Goal: Information Seeking & Learning: Learn about a topic

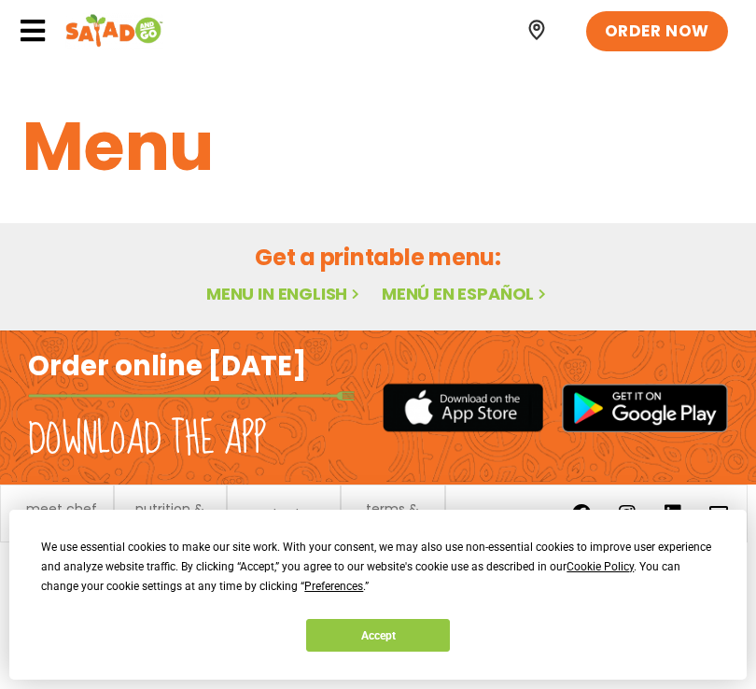
click at [285, 296] on link "Menu in English" at bounding box center [284, 293] width 157 height 23
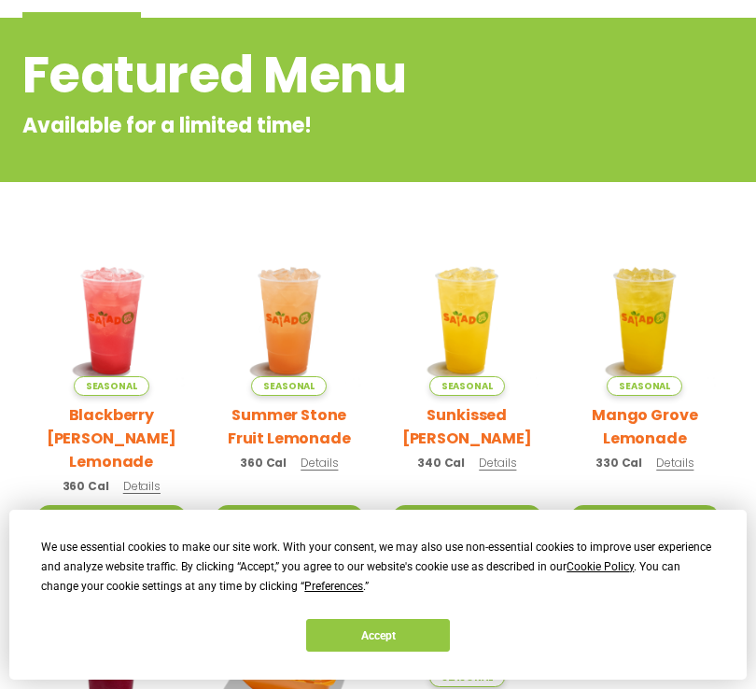
scroll to position [235, 0]
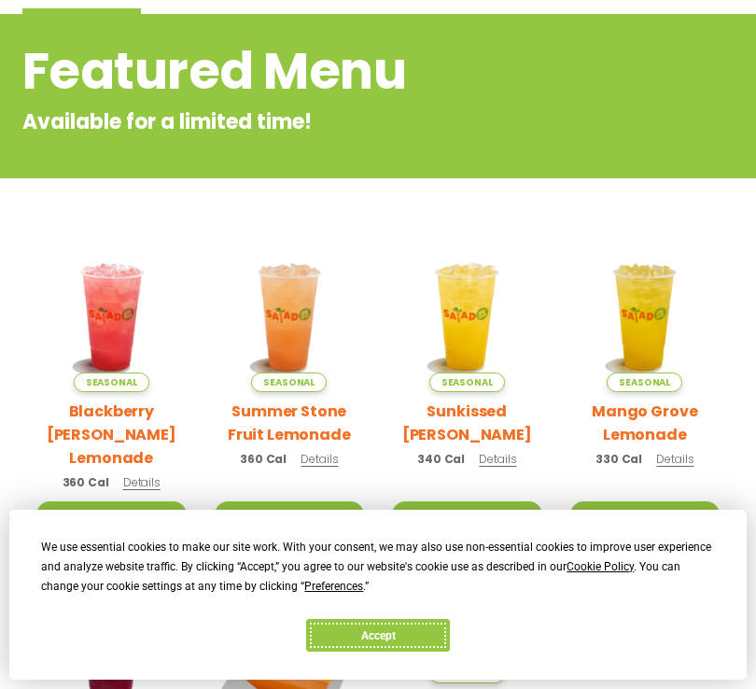
click at [356, 628] on button "Accept" at bounding box center [378, 635] width 144 height 33
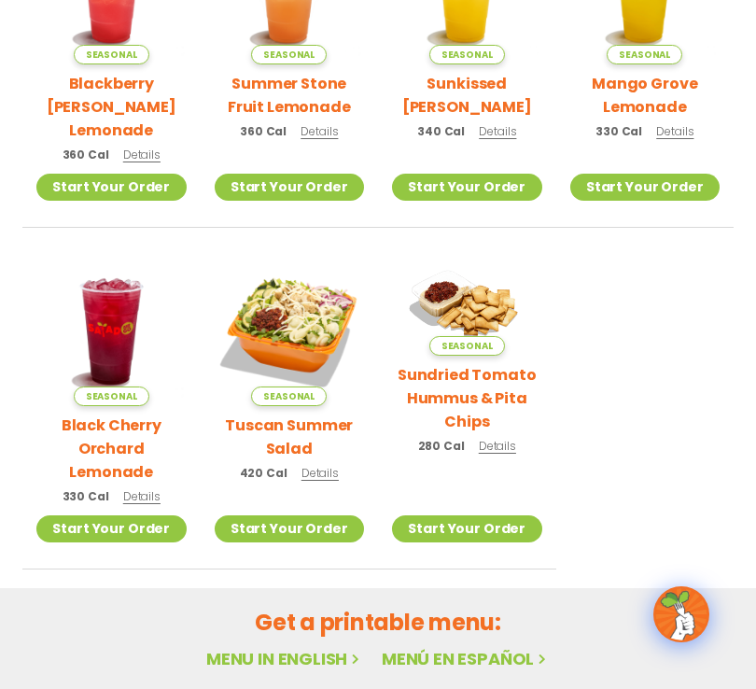
scroll to position [620, 0]
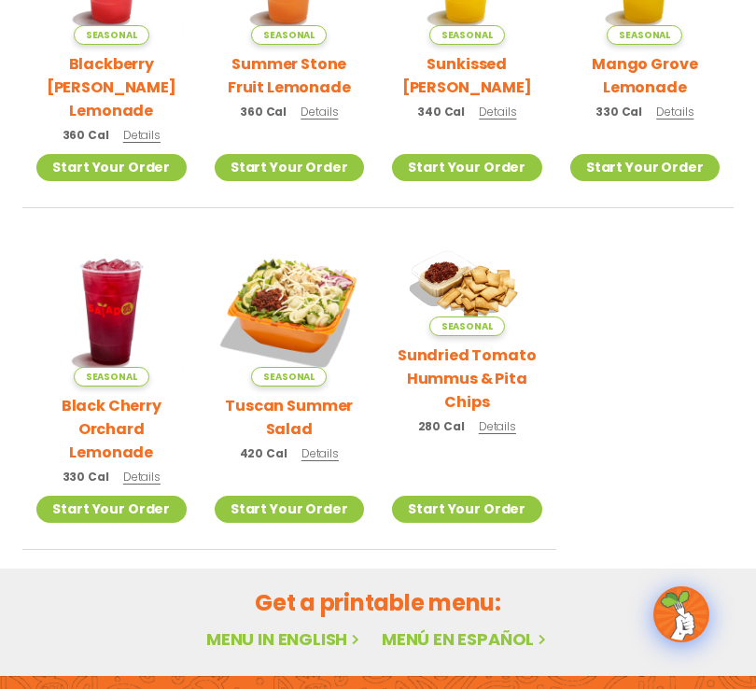
click at [496, 418] on span "Details" at bounding box center [497, 426] width 37 height 16
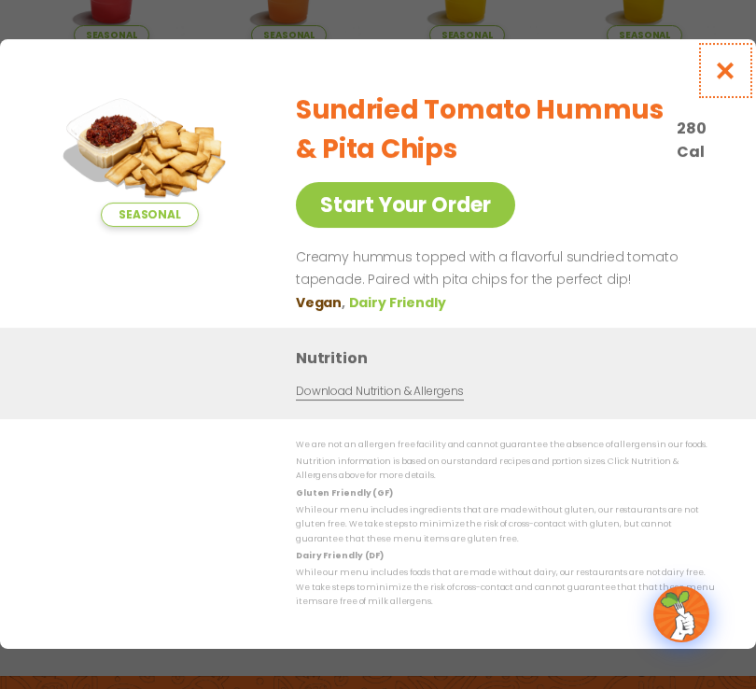
click at [725, 67] on icon "Close modal" at bounding box center [725, 71] width 23 height 20
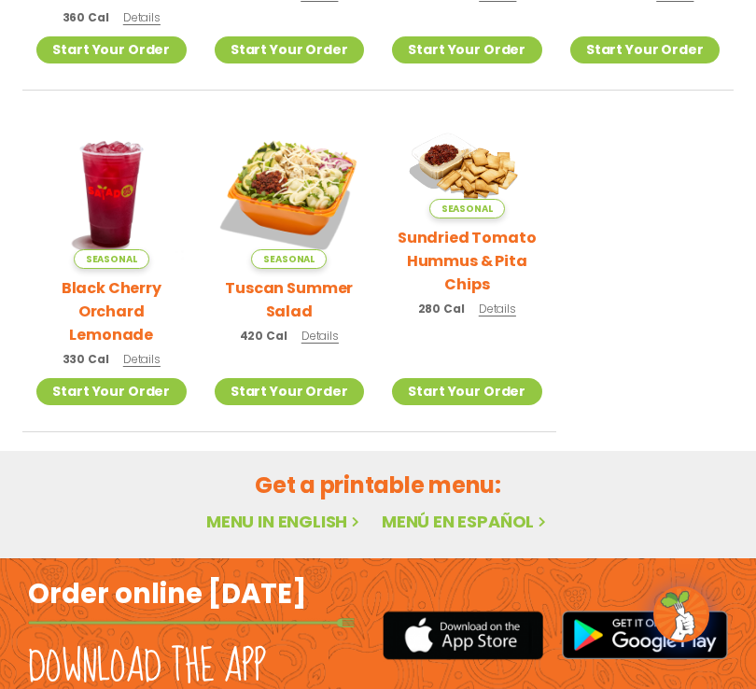
scroll to position [797, 0]
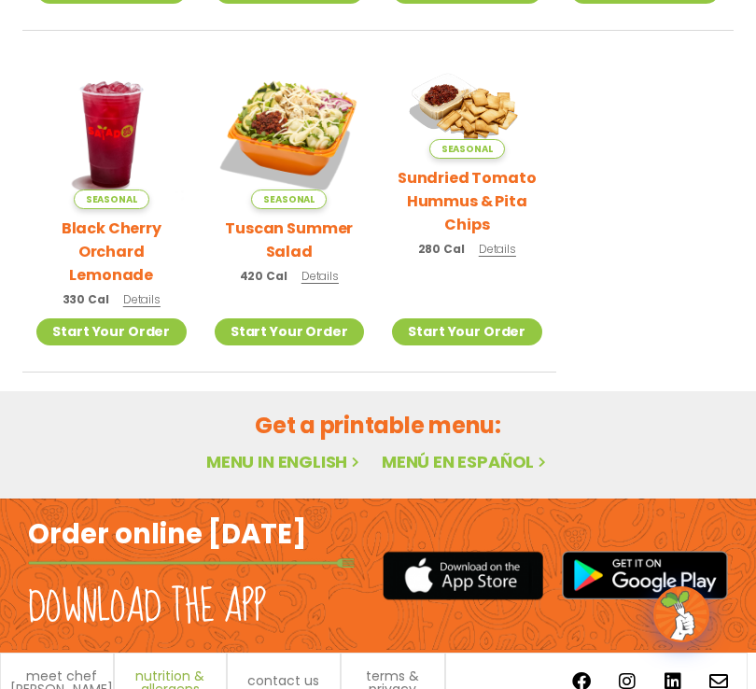
click at [172, 669] on span "nutrition & allergens" at bounding box center [170, 682] width 93 height 26
